Goal: Transaction & Acquisition: Purchase product/service

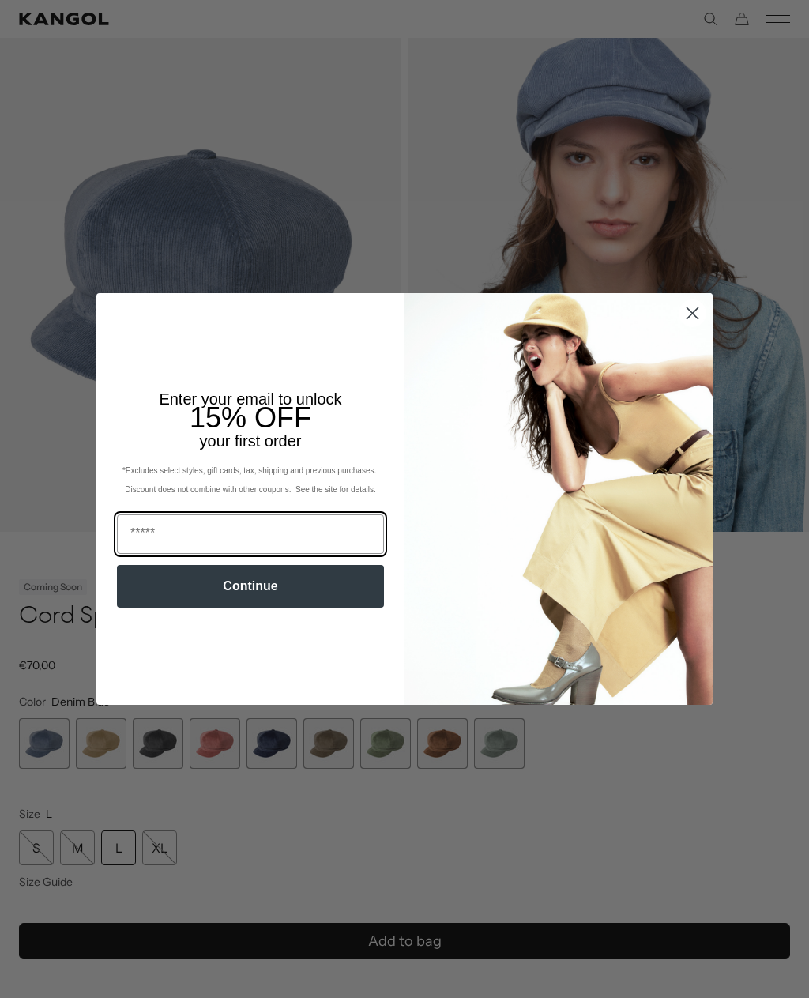
scroll to position [0, 326]
click at [702, 326] on circle "Close dialog" at bounding box center [693, 313] width 26 height 26
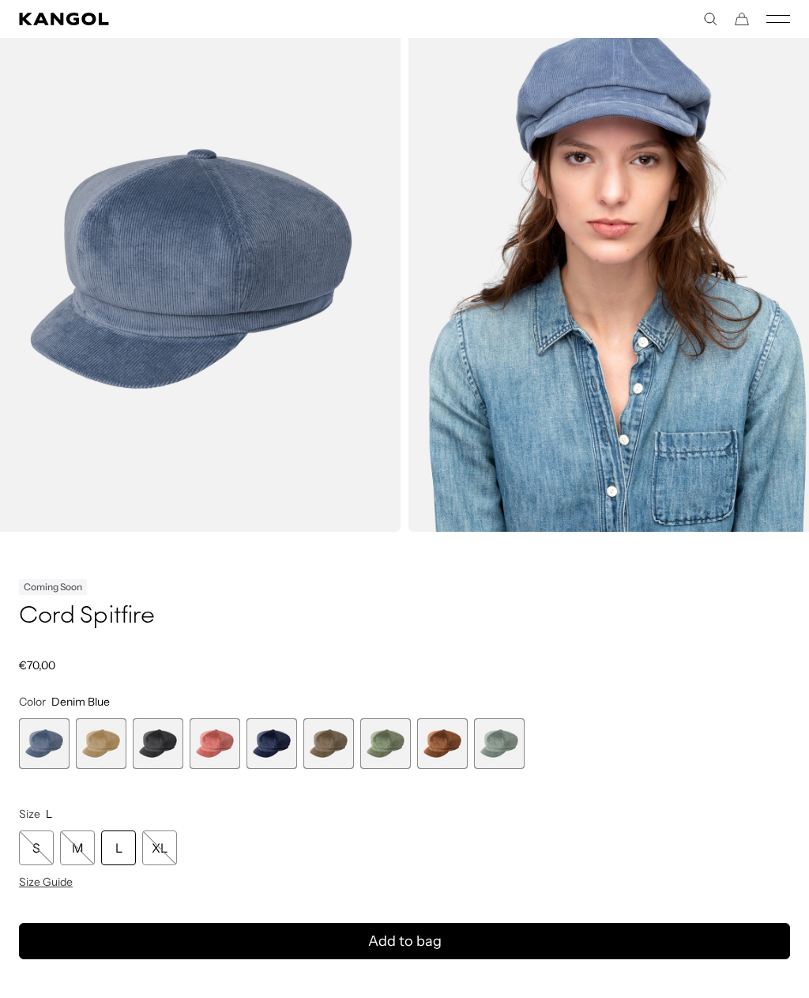
scroll to position [0, 0]
click at [62, 882] on span "Size Guide" at bounding box center [46, 882] width 54 height 14
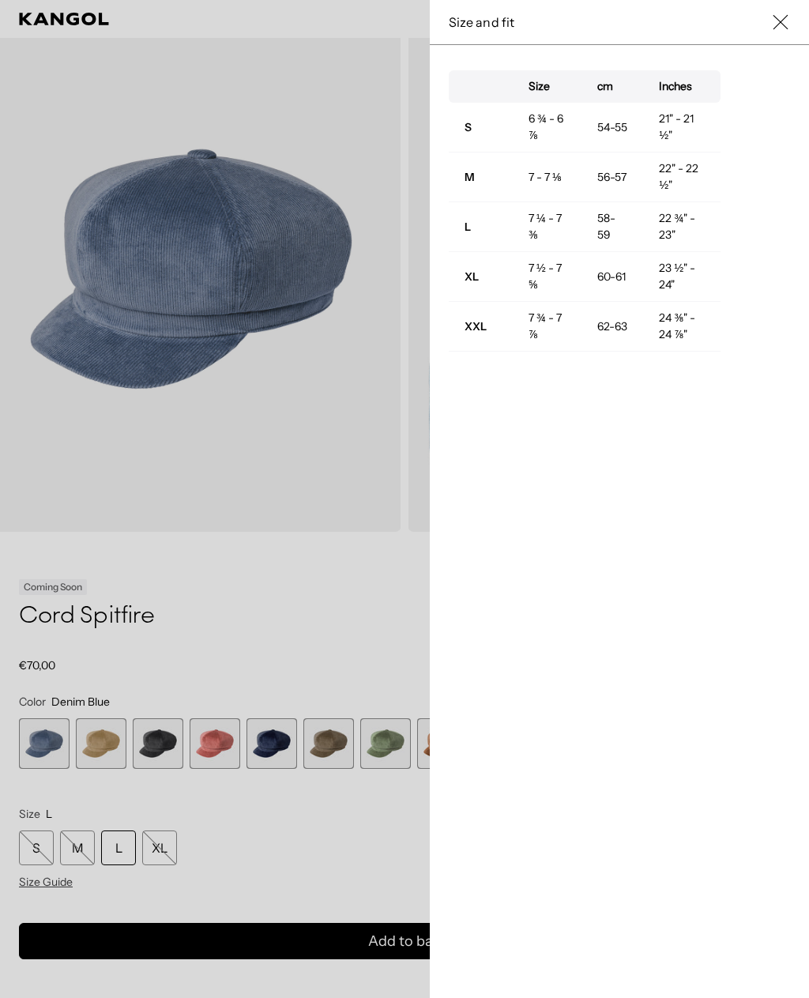
scroll to position [0, 326]
click at [772, 31] on button "Close" at bounding box center [780, 22] width 19 height 19
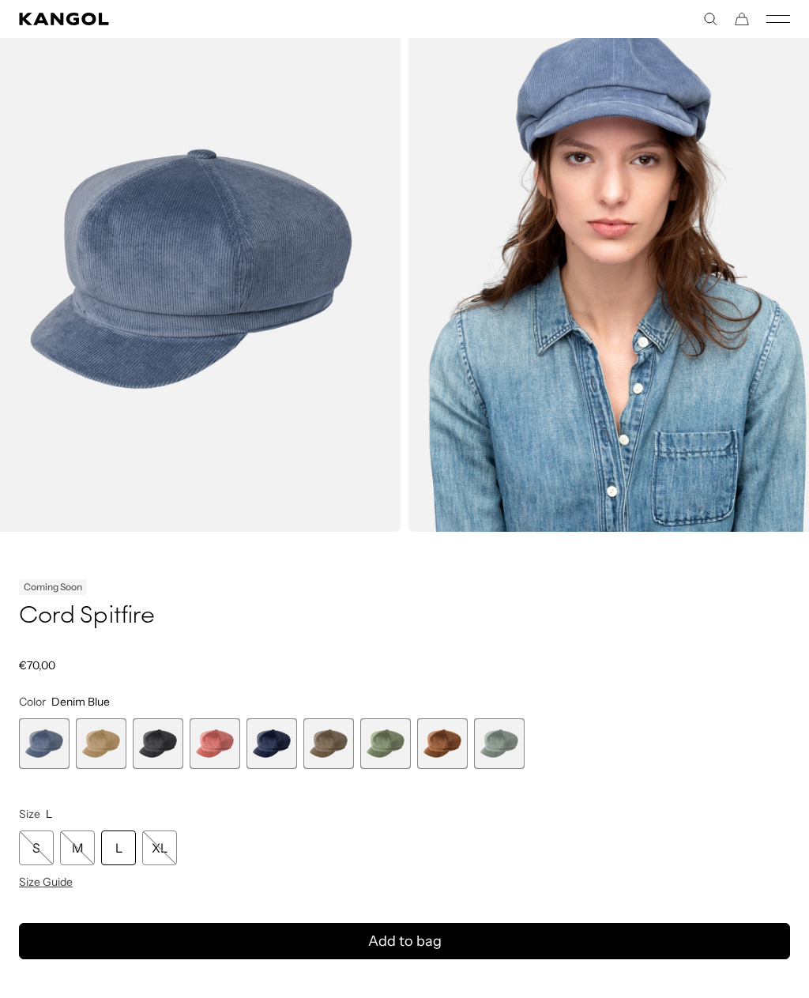
click at [66, 23] on icon "Kangol" at bounding box center [64, 19] width 91 height 13
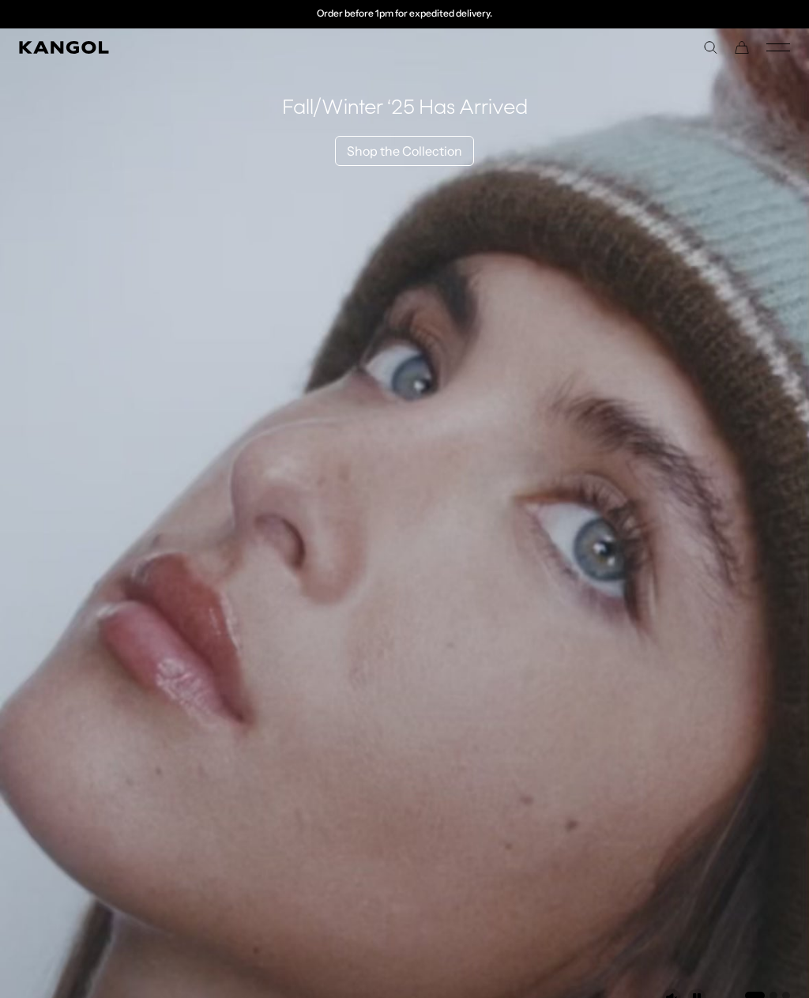
click at [789, 48] on icon "Mobile Menu" at bounding box center [779, 47] width 24 height 14
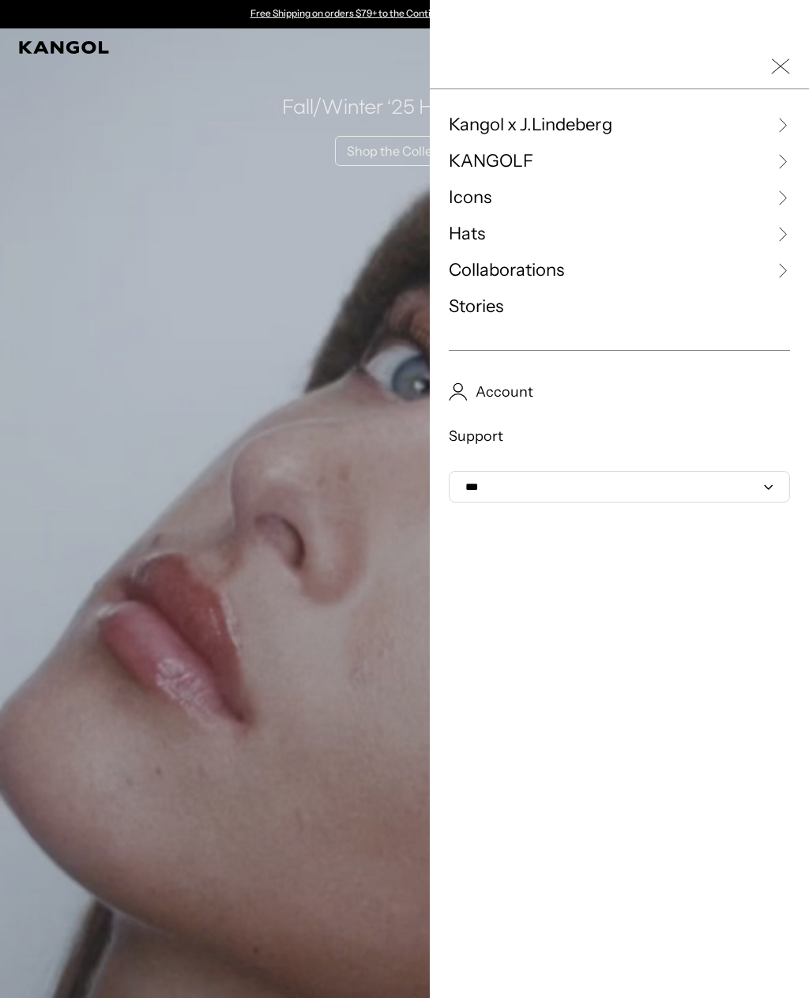
click at [496, 236] on link "Hats" at bounding box center [619, 234] width 341 height 24
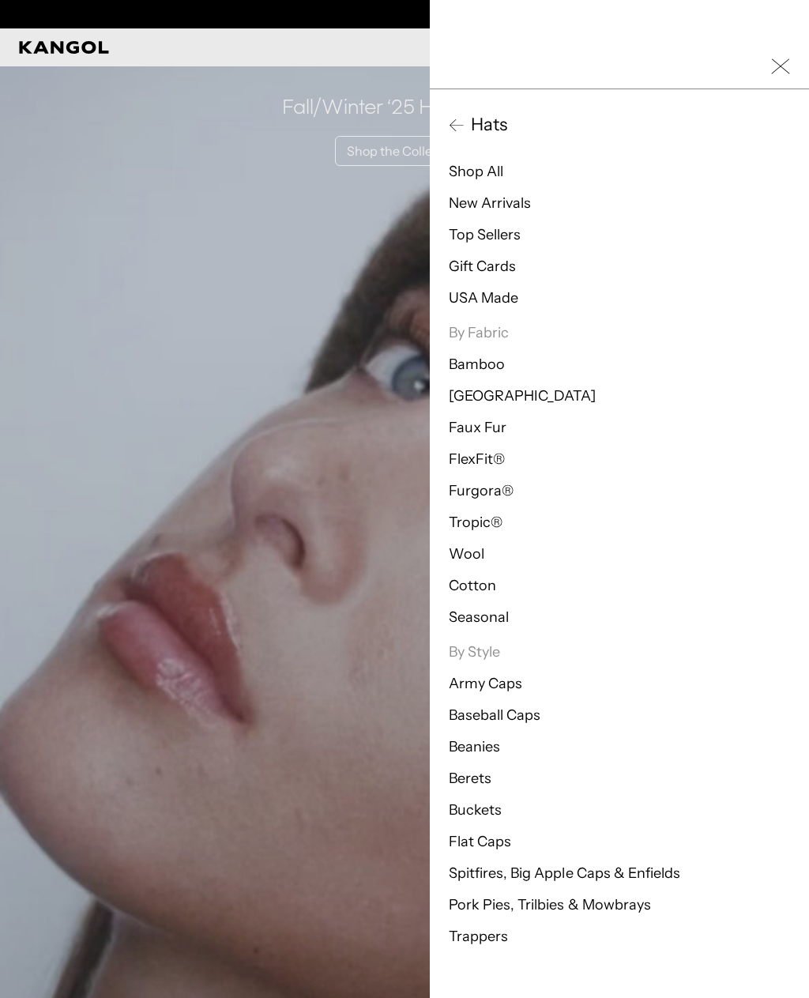
click at [485, 941] on link "Trappers" at bounding box center [478, 936] width 59 height 17
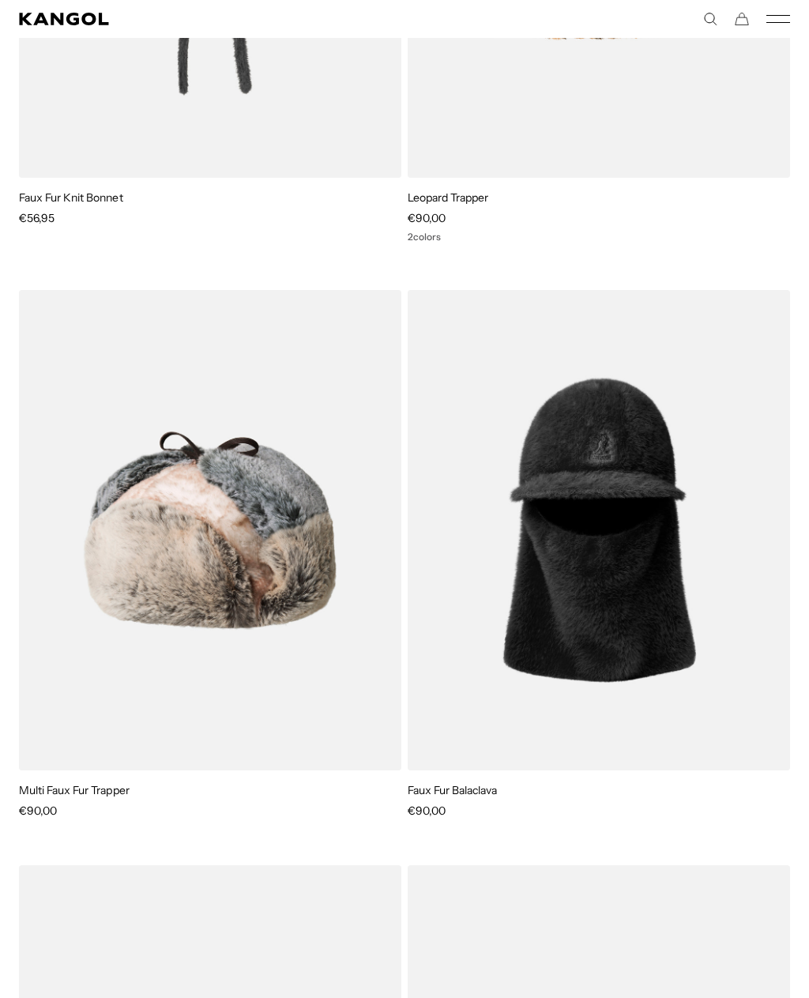
scroll to position [1088, 0]
click at [0, 0] on img at bounding box center [0, 0] width 0 height 0
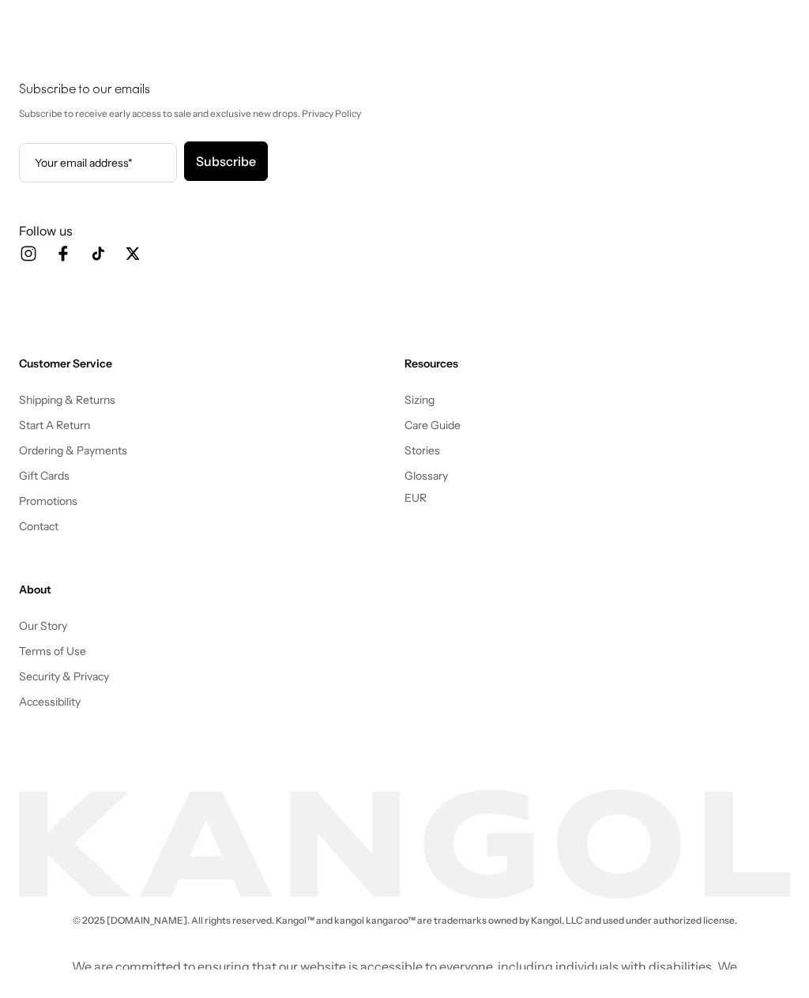
scroll to position [0, 326]
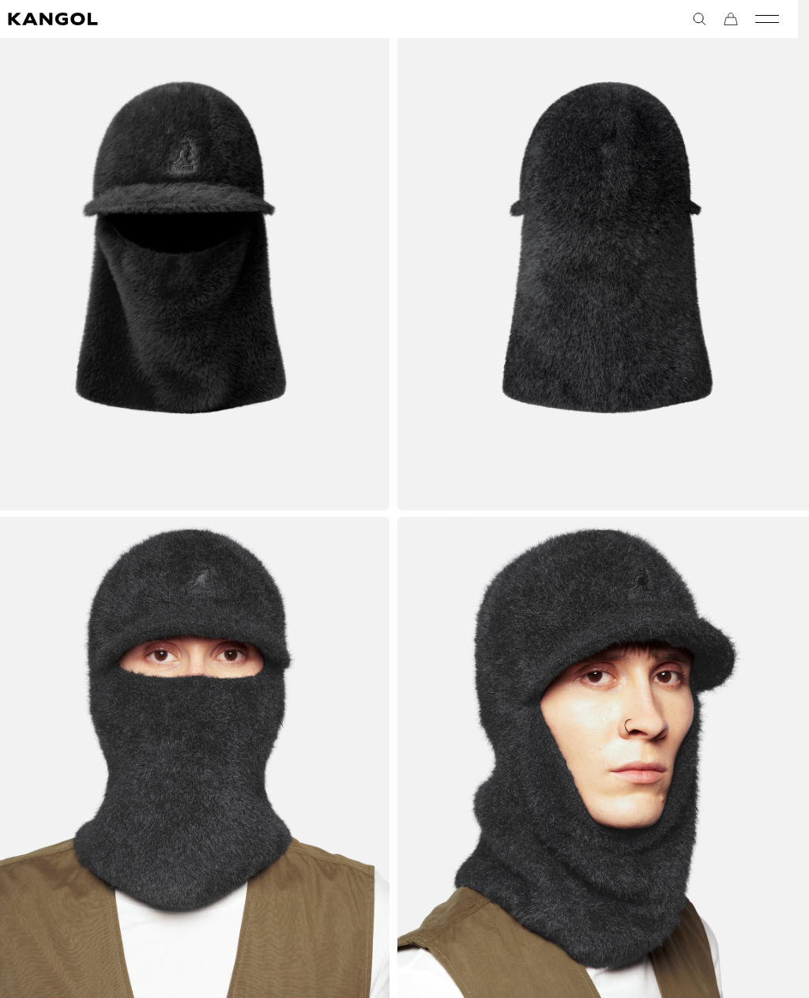
scroll to position [0, 326]
